Goal: Transaction & Acquisition: Purchase product/service

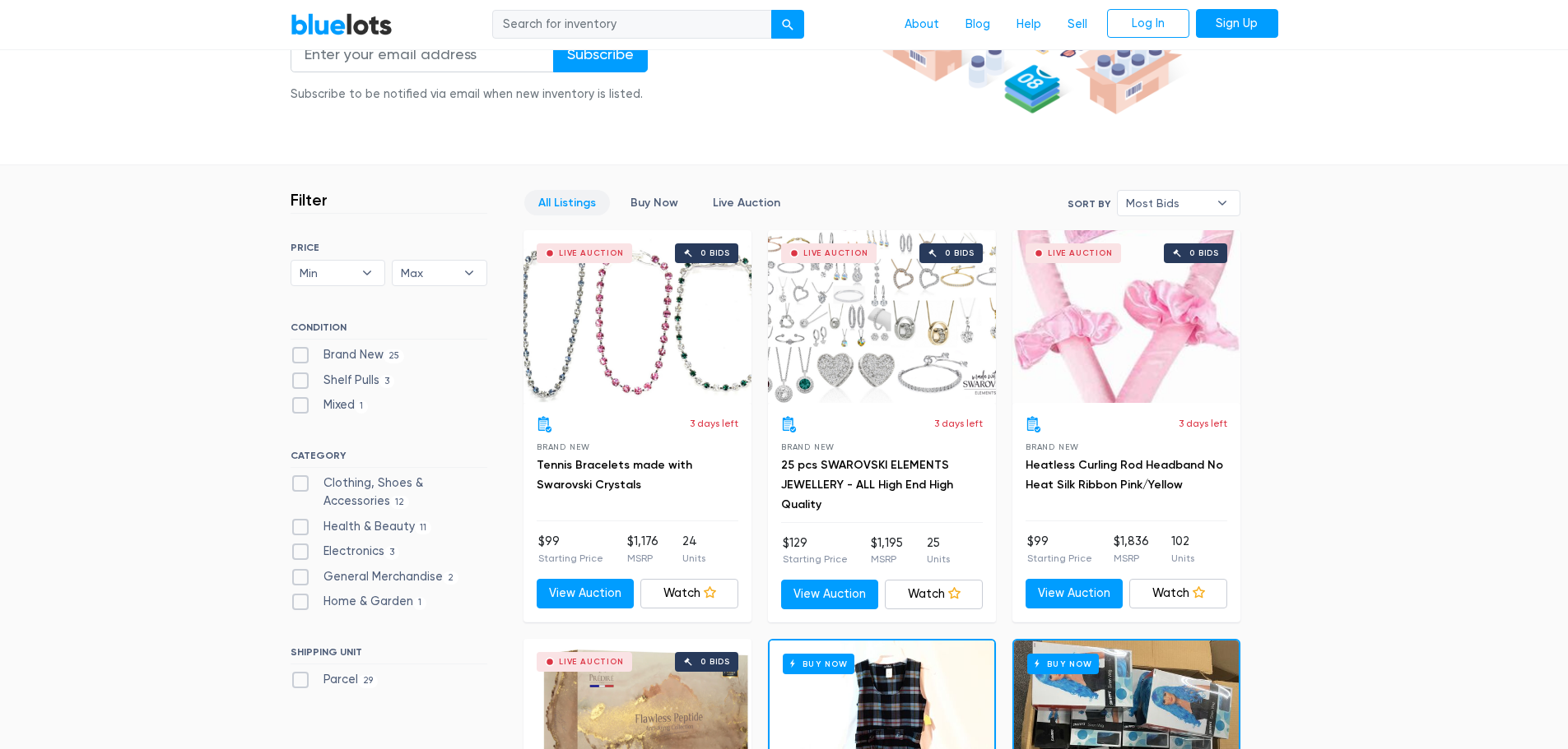
scroll to position [329, 0]
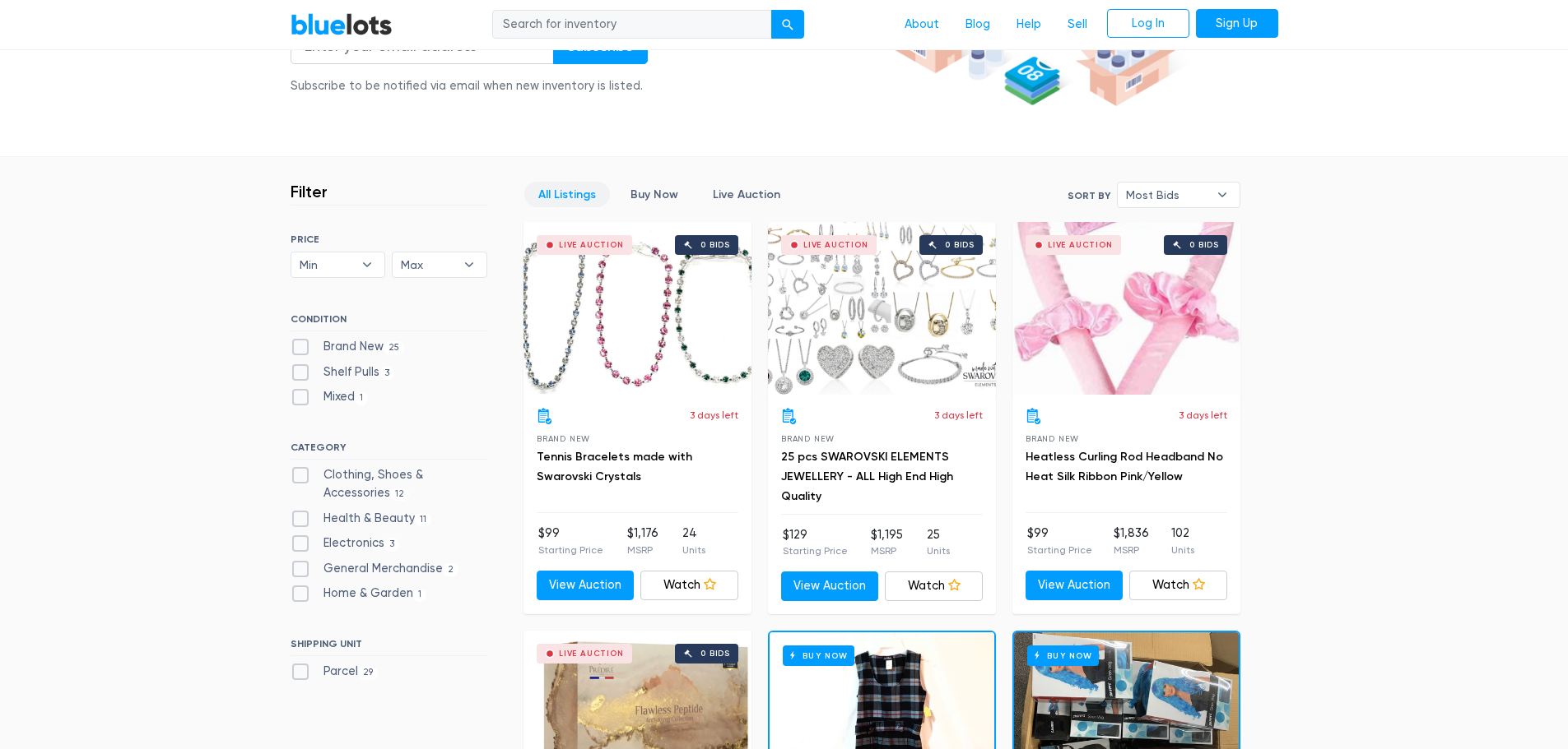
click at [303, 473] on label "Clothing, Shoes & Accessories 12" at bounding box center [388, 484] width 196 height 36
click at [302, 473] on Accessories"] "Clothing, Shoes & Accessories 12" at bounding box center [296, 472] width 11 height 11
checkbox Accessories"] "true"
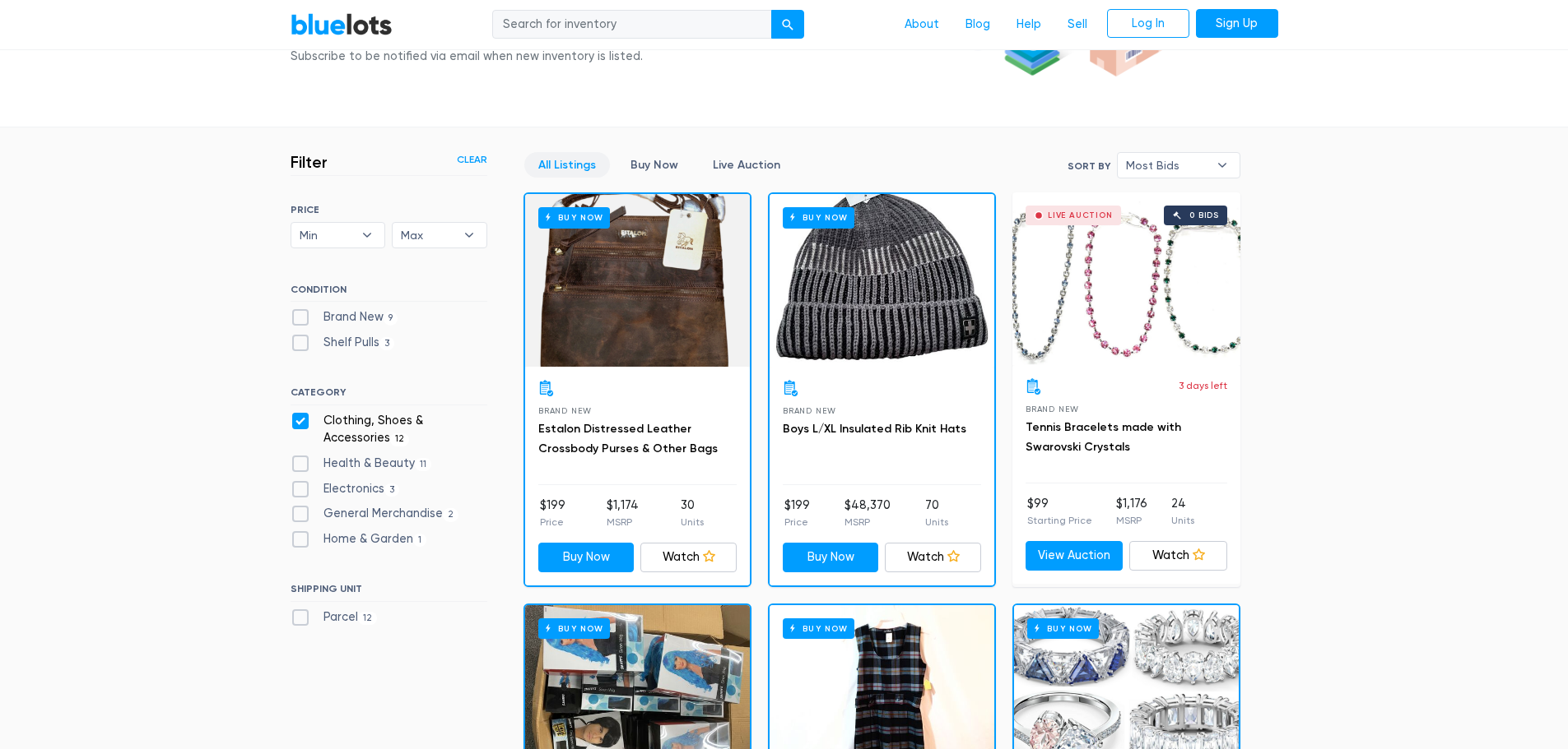
scroll to position [360, 0]
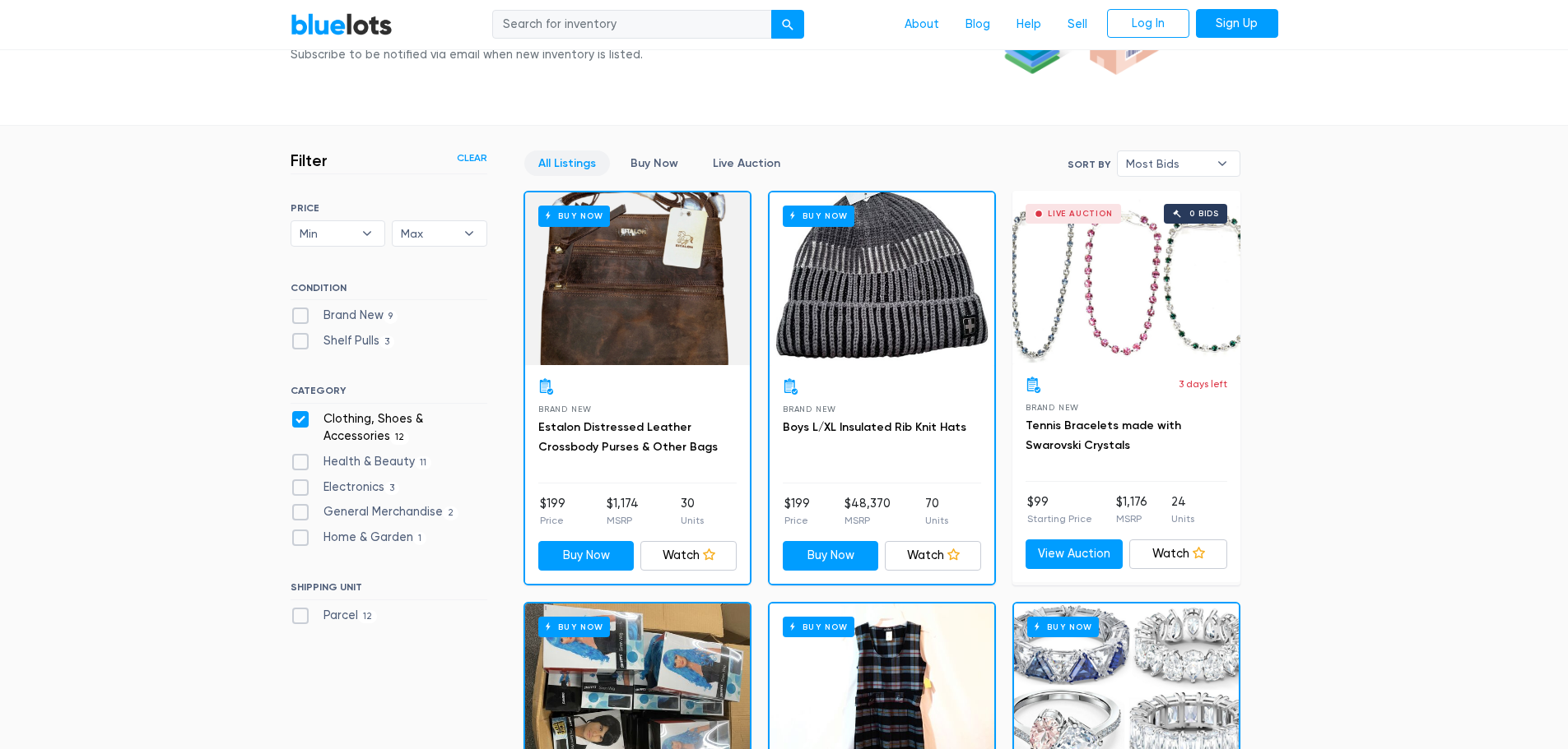
click at [293, 322] on label "Brand New 9" at bounding box center [344, 316] width 108 height 18
click at [293, 318] on New"] "Brand New 9" at bounding box center [296, 312] width 11 height 11
checkbox New"] "true"
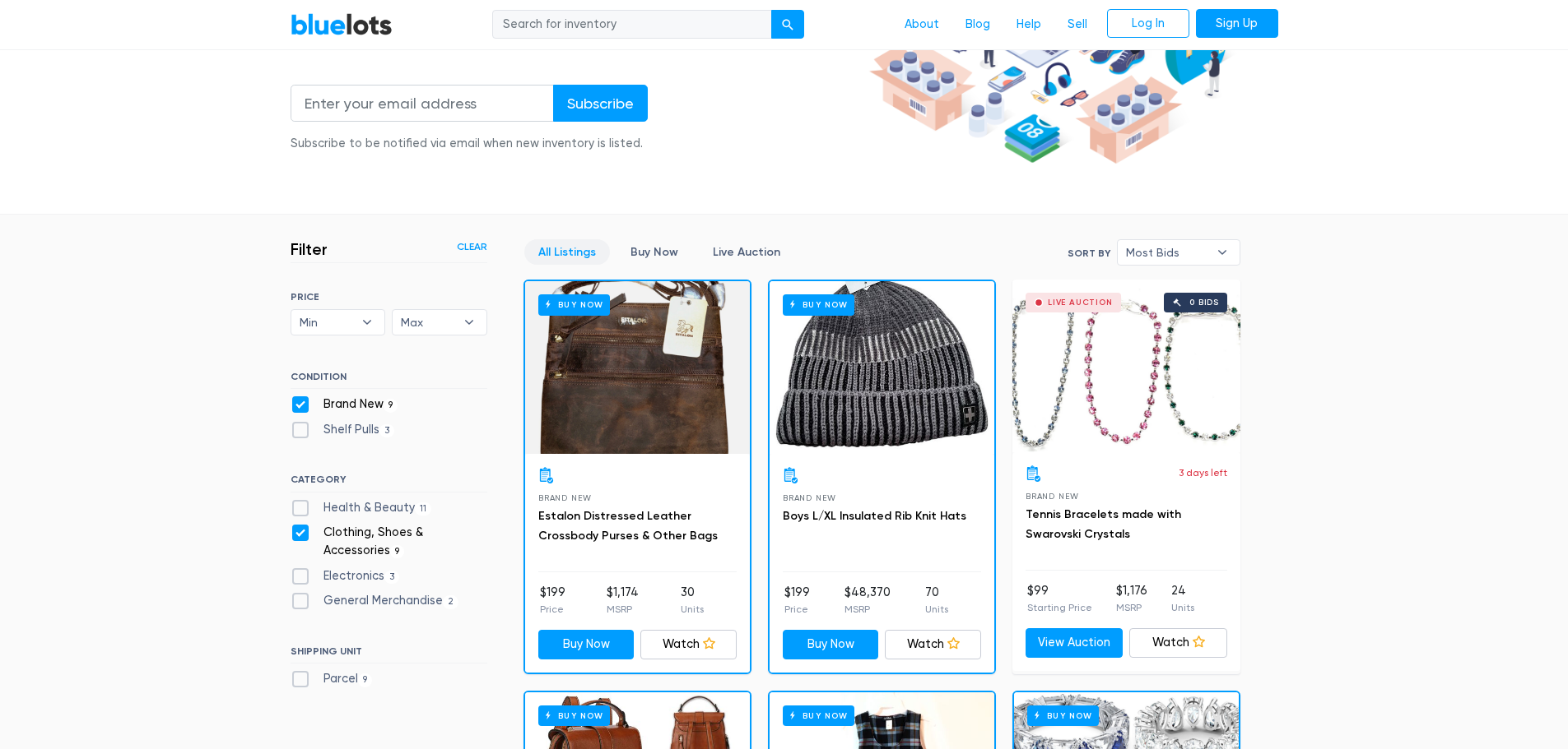
scroll to position [195, 0]
